Goal: Task Accomplishment & Management: Use online tool/utility

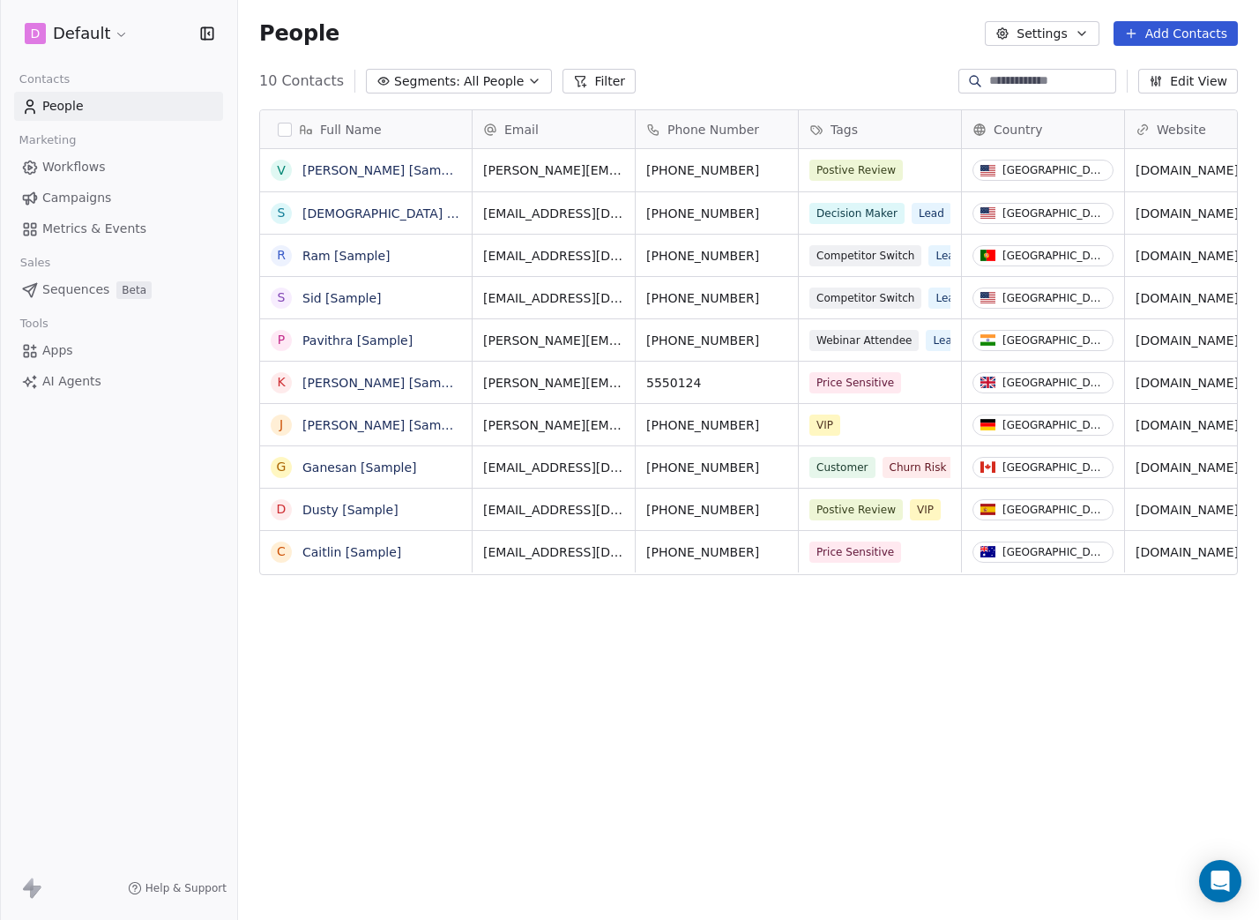
scroll to position [795, 1008]
click at [98, 38] on html "D Default Contacts People Marketing Workflows Campaigns Metrics & Events Sales …" at bounding box center [629, 460] width 1259 height 920
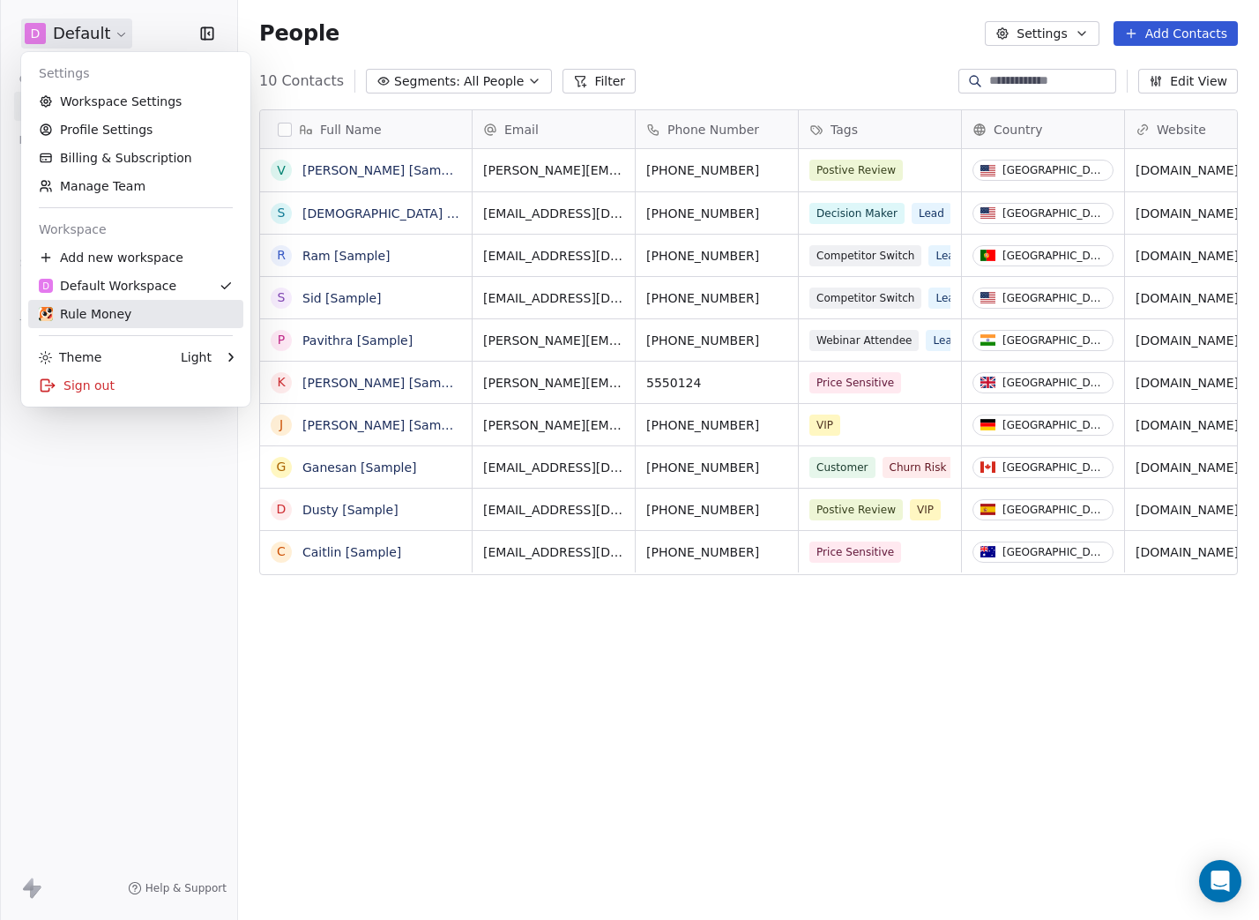
click at [118, 316] on div "Rule Money" at bounding box center [85, 314] width 93 height 18
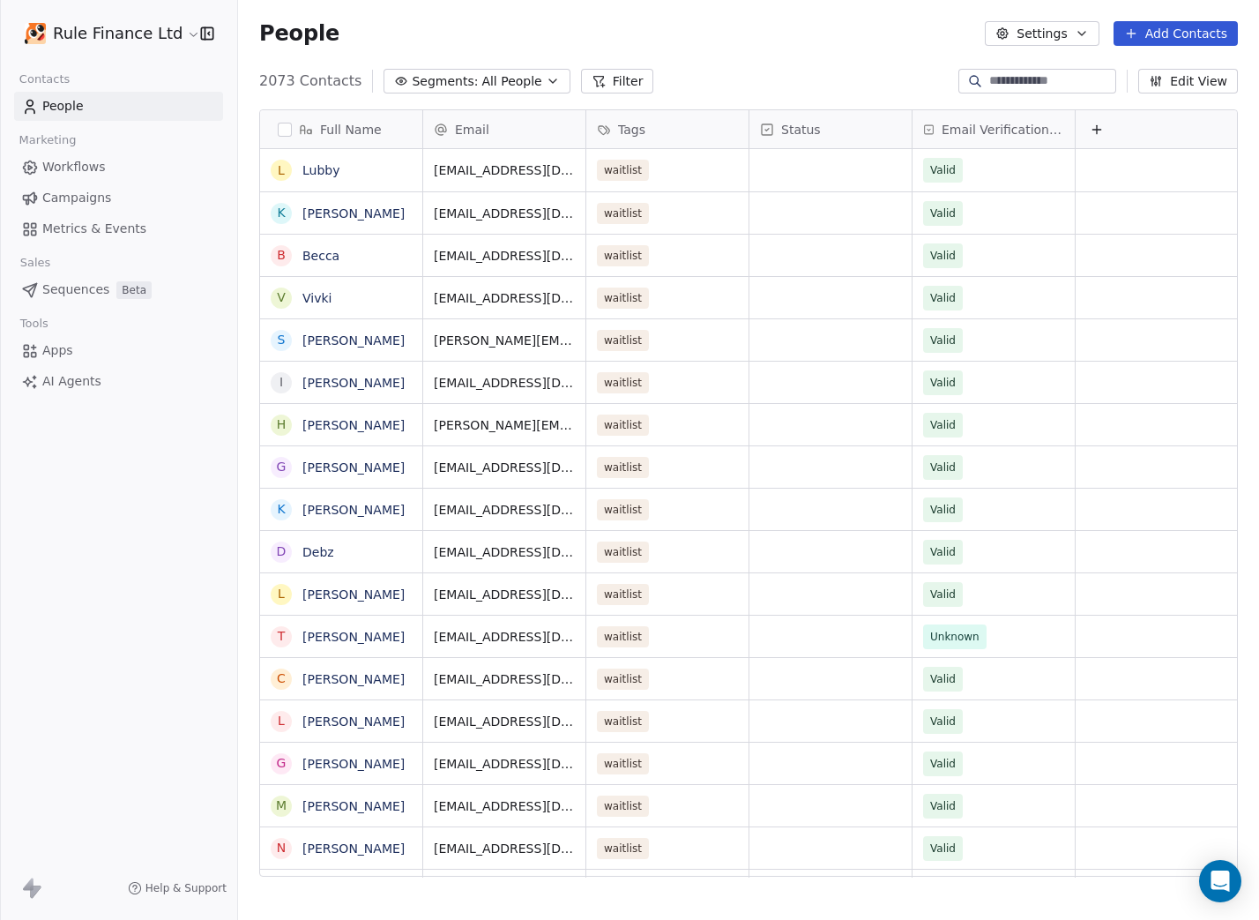
scroll to position [795, 1008]
click at [71, 165] on span "Workflows" at bounding box center [73, 167] width 63 height 19
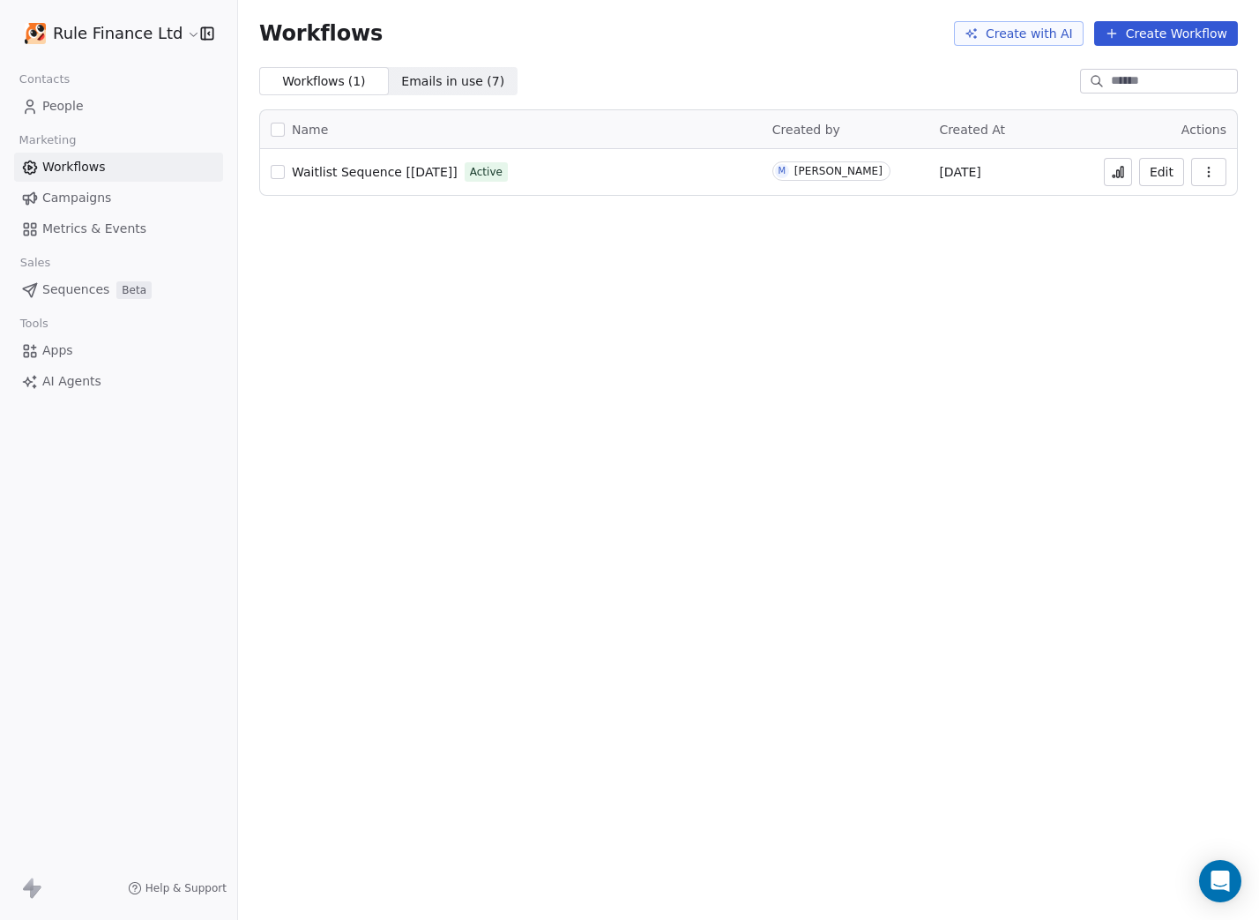
click at [400, 174] on span "Waitlist Sequence [[DATE]]" at bounding box center [375, 172] width 166 height 14
